Goal: Navigation & Orientation: Find specific page/section

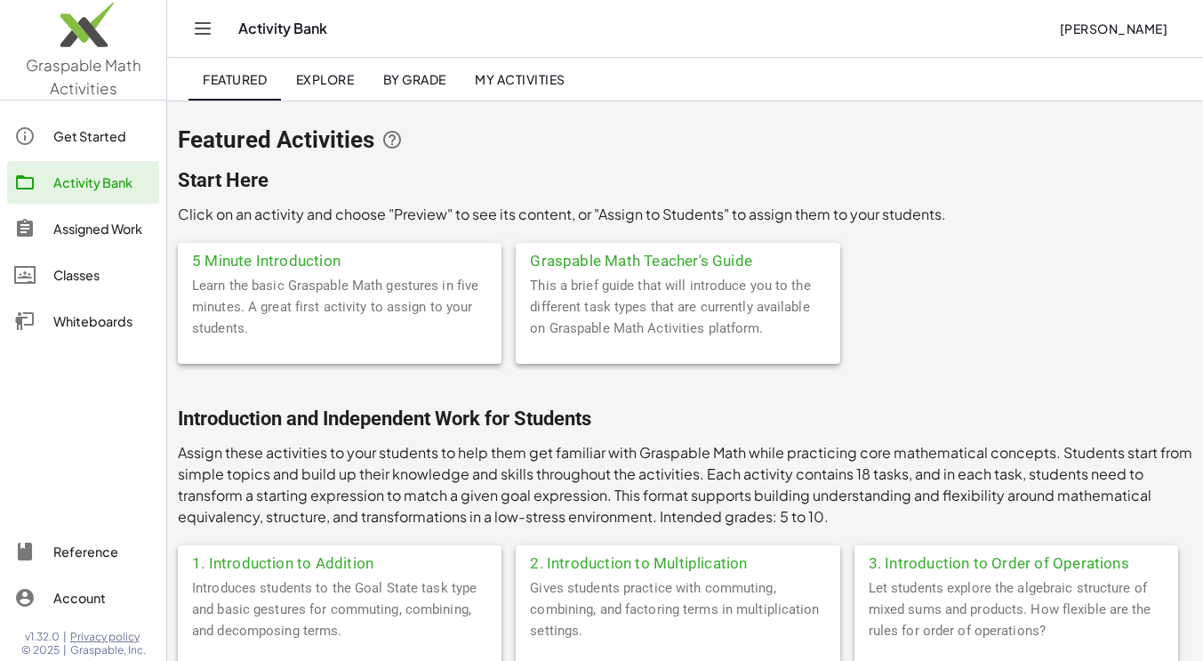
click at [109, 225] on div "Assigned Work" at bounding box center [102, 228] width 99 height 21
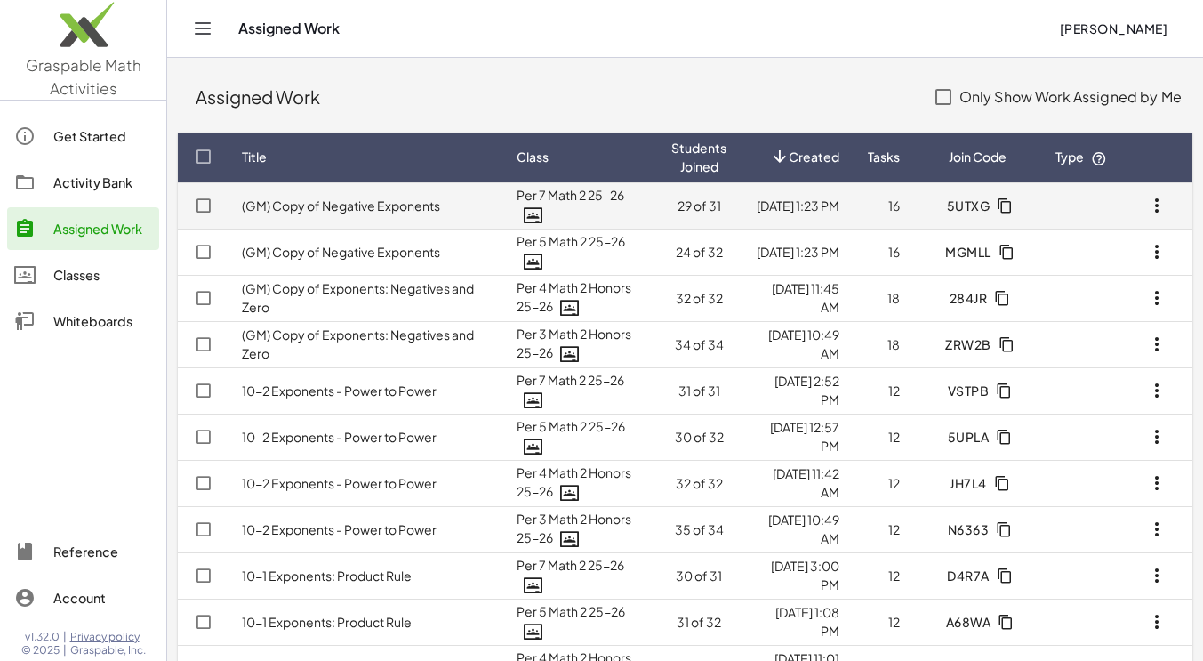
click at [338, 217] on td "(GM) Copy of Negative Exponents" at bounding box center [365, 205] width 275 height 46
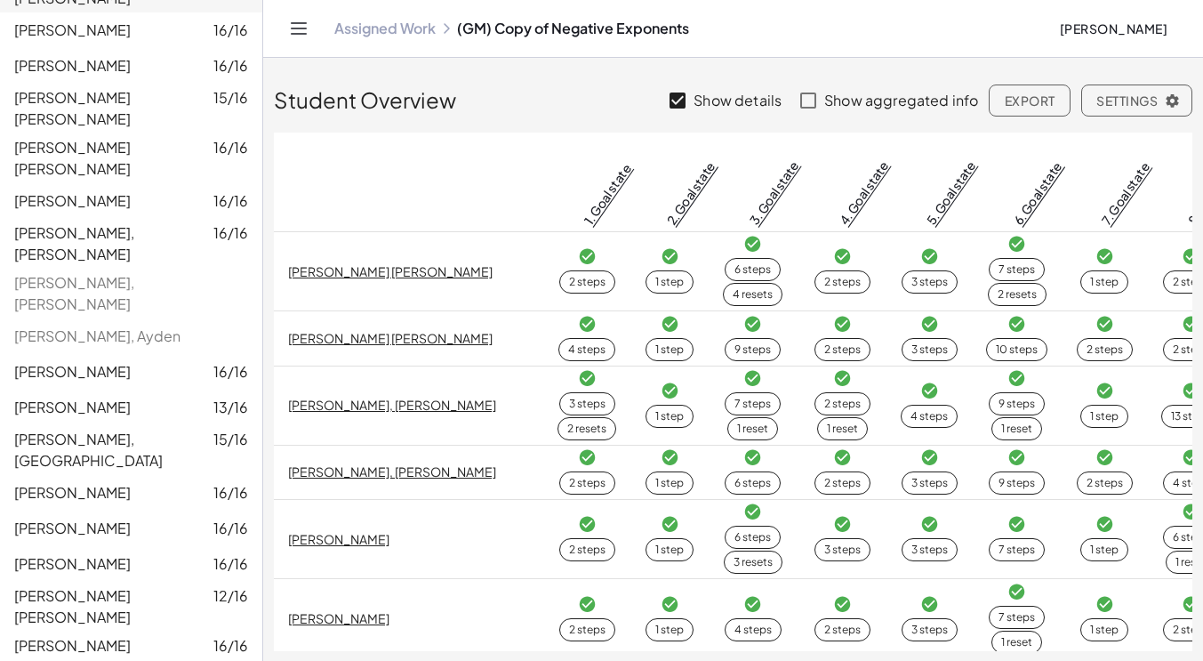
scroll to position [487, 0]
click at [389, 31] on link "Assigned Work" at bounding box center [384, 29] width 101 height 18
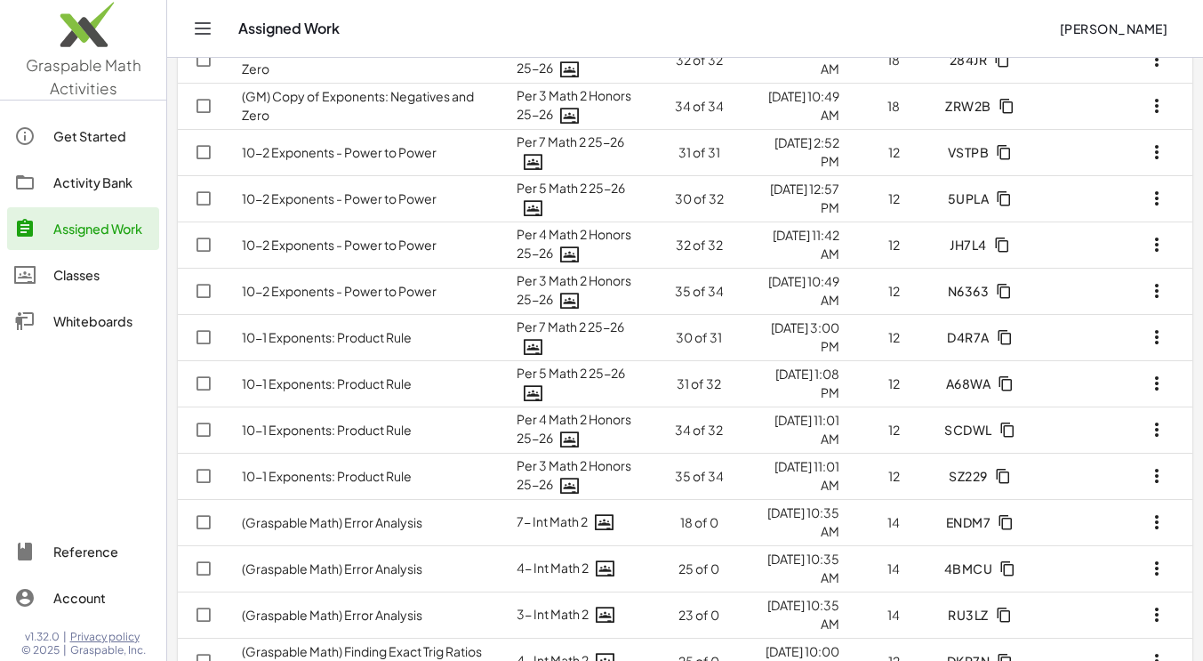
scroll to position [240, 0]
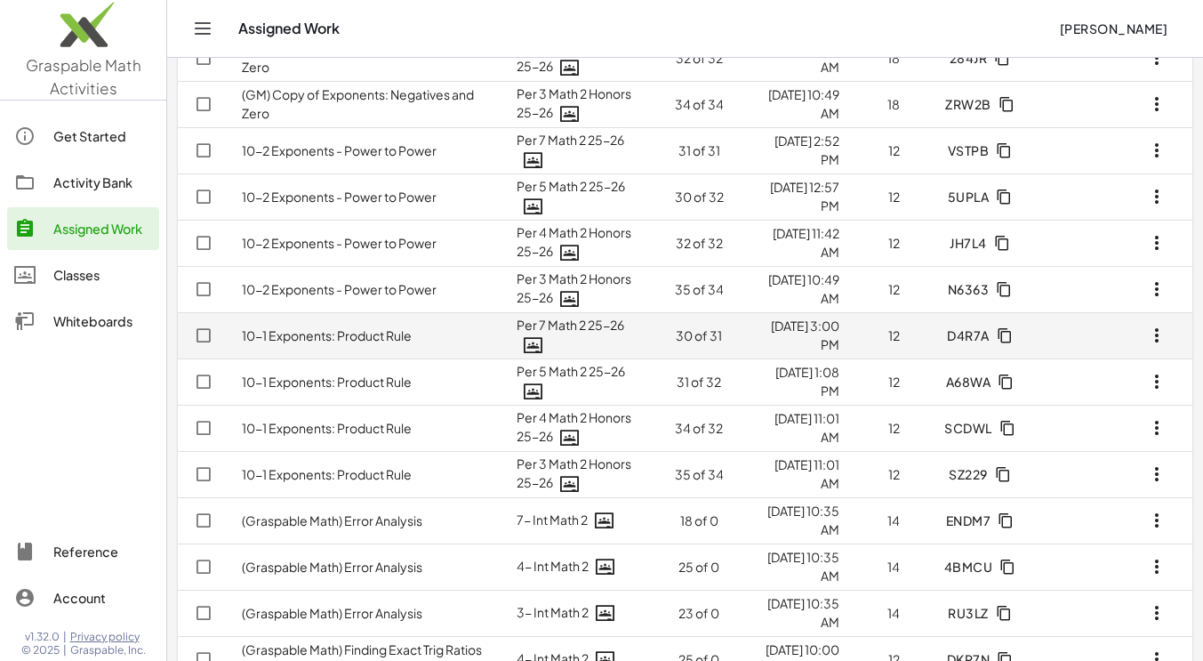
click at [374, 346] on td "10-1 Exponents: Product Rule" at bounding box center [365, 335] width 275 height 46
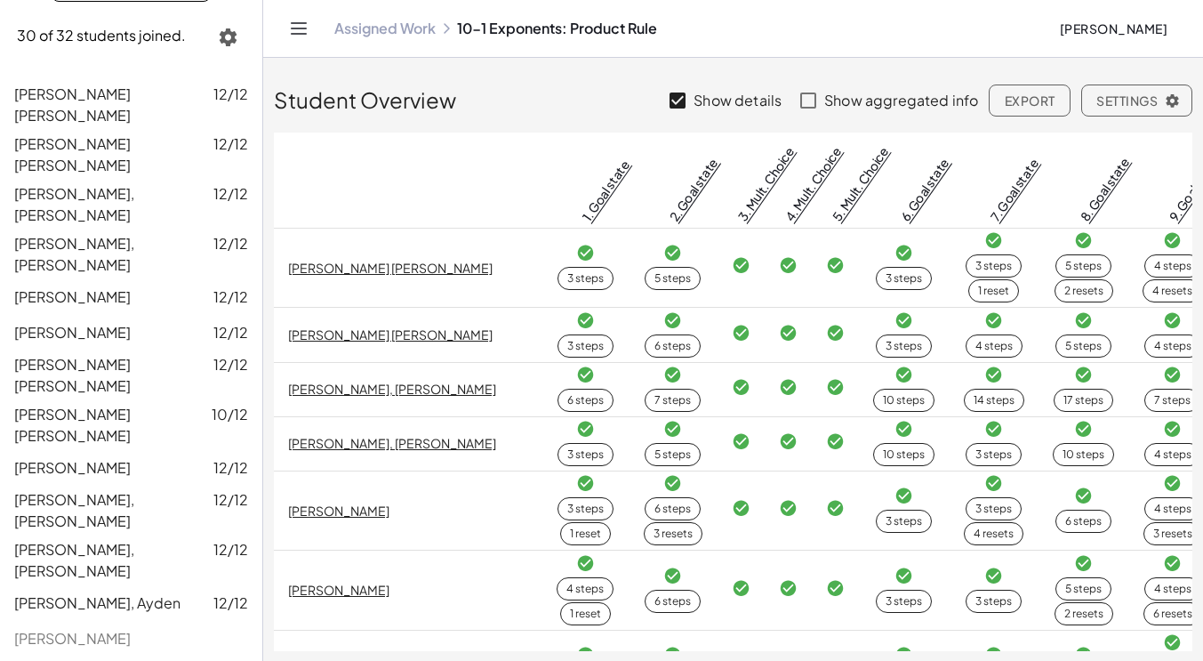
scroll to position [221, 0]
